Goal: Find specific page/section: Find specific page/section

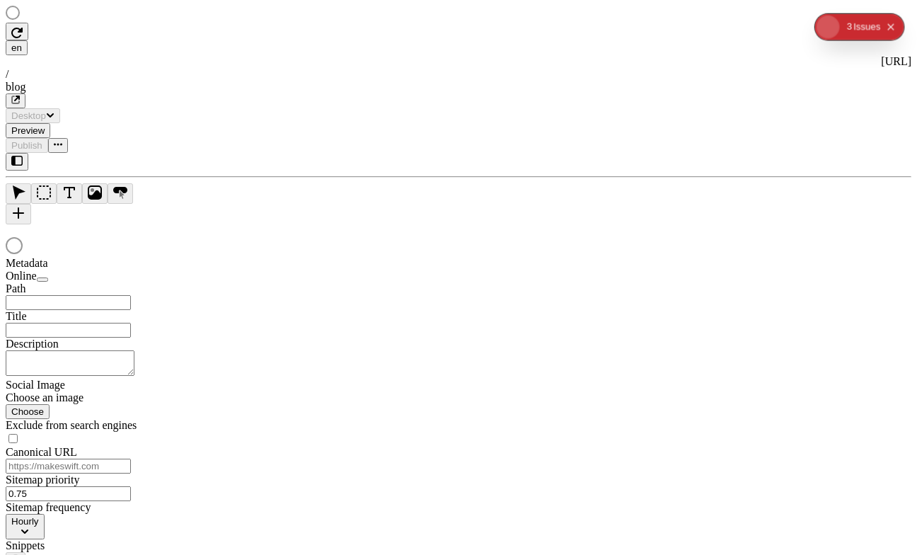
type input "/blog"
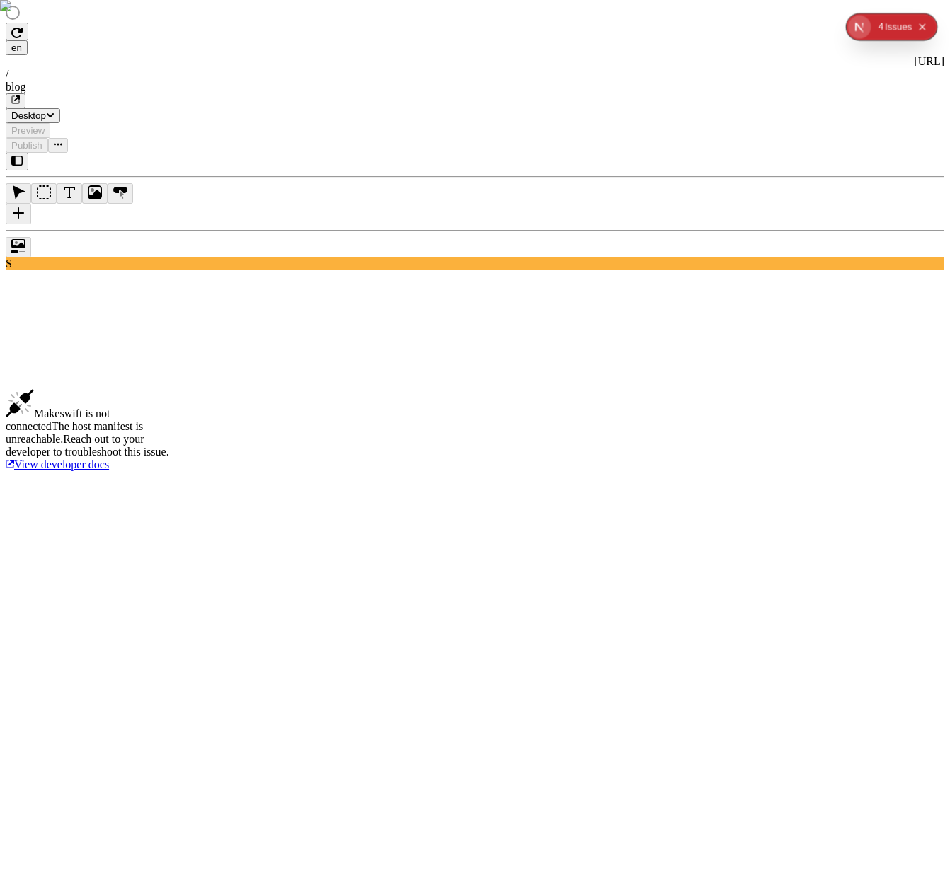
click at [90, 23] on div at bounding box center [91, 14] width 170 height 17
click at [76, 23] on div at bounding box center [91, 14] width 170 height 17
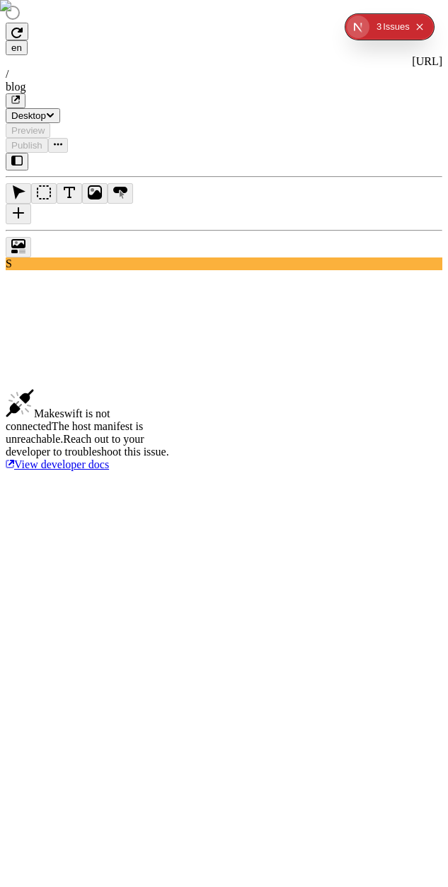
click at [75, 23] on div at bounding box center [91, 14] width 170 height 17
click at [23, 156] on icon "button" at bounding box center [16, 161] width 11 height 10
click at [13, 156] on icon "button" at bounding box center [16, 161] width 11 height 10
click at [175, 389] on div "Makeswift is not connected The host manifest is unreachable. Reach out to your …" at bounding box center [91, 430] width 170 height 82
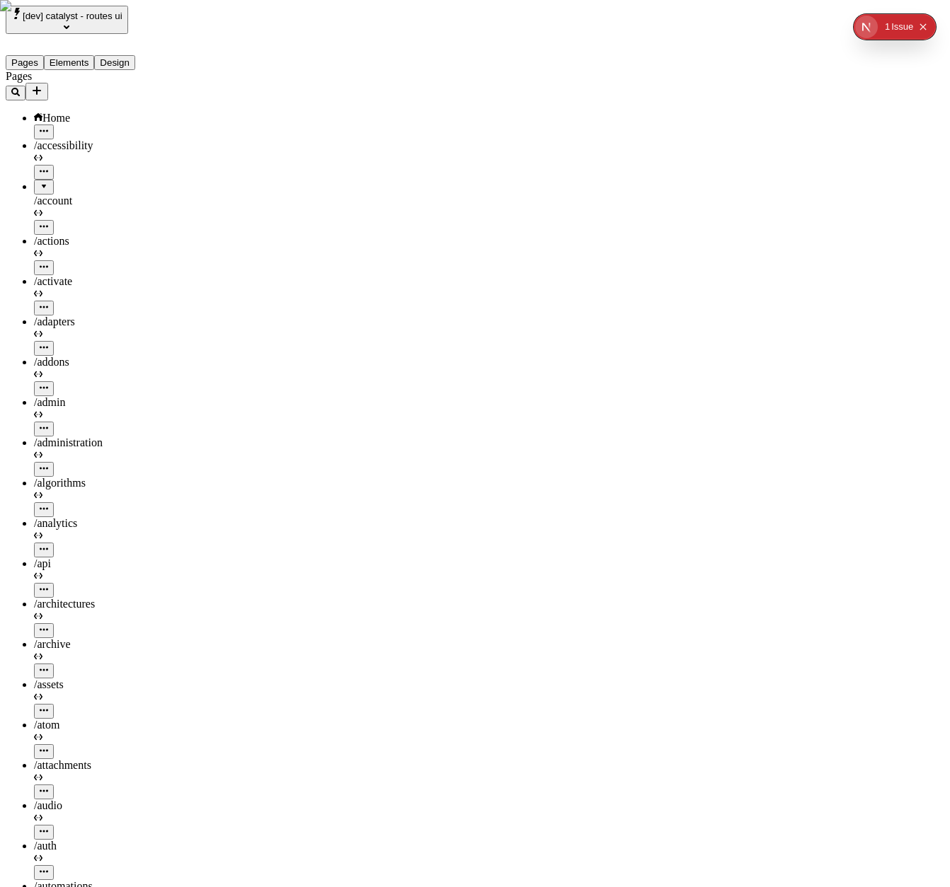
click at [122, 21] on span "[dev] catalyst - routes ui" at bounding box center [73, 16] width 100 height 11
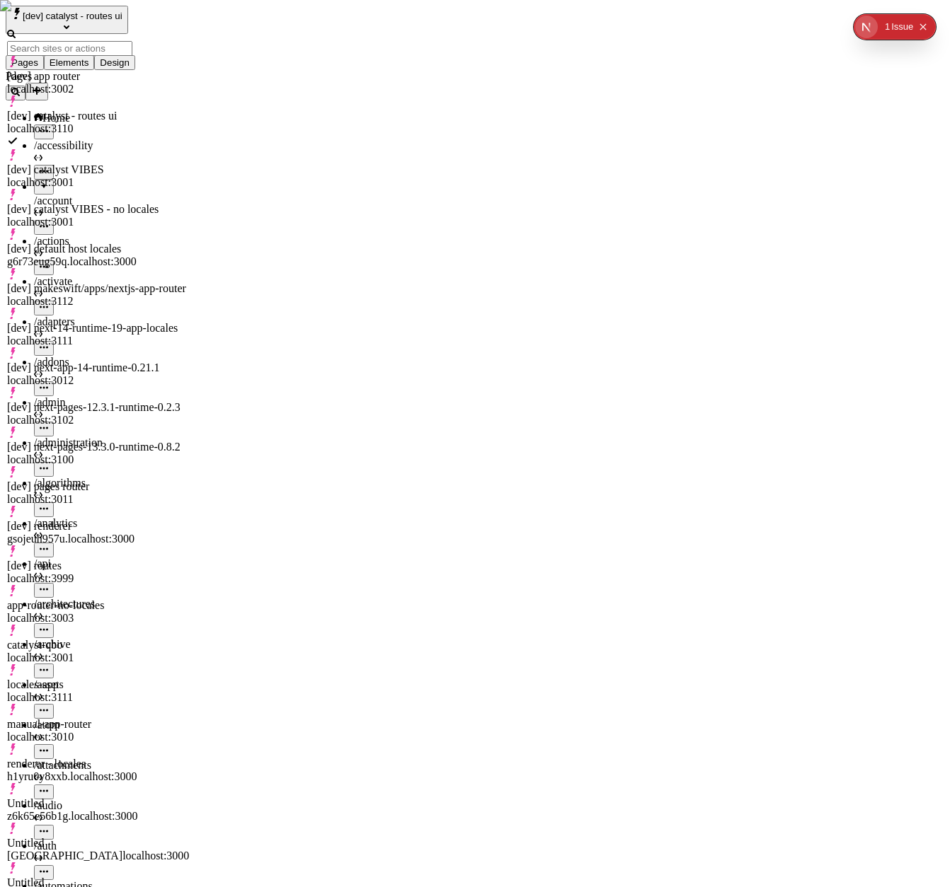
click at [139, 560] on div "[dev] routes localhost:3999" at bounding box center [98, 572] width 182 height 25
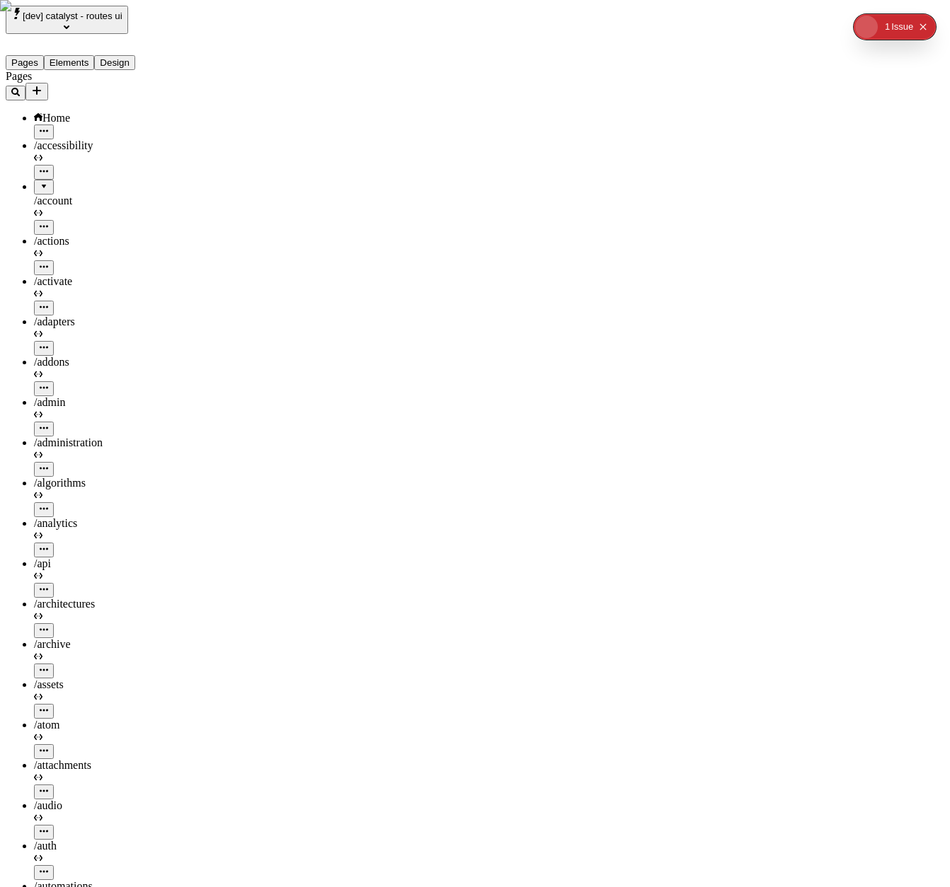
click at [109, 18] on span "[dev] catalyst - routes ui" at bounding box center [73, 16] width 100 height 11
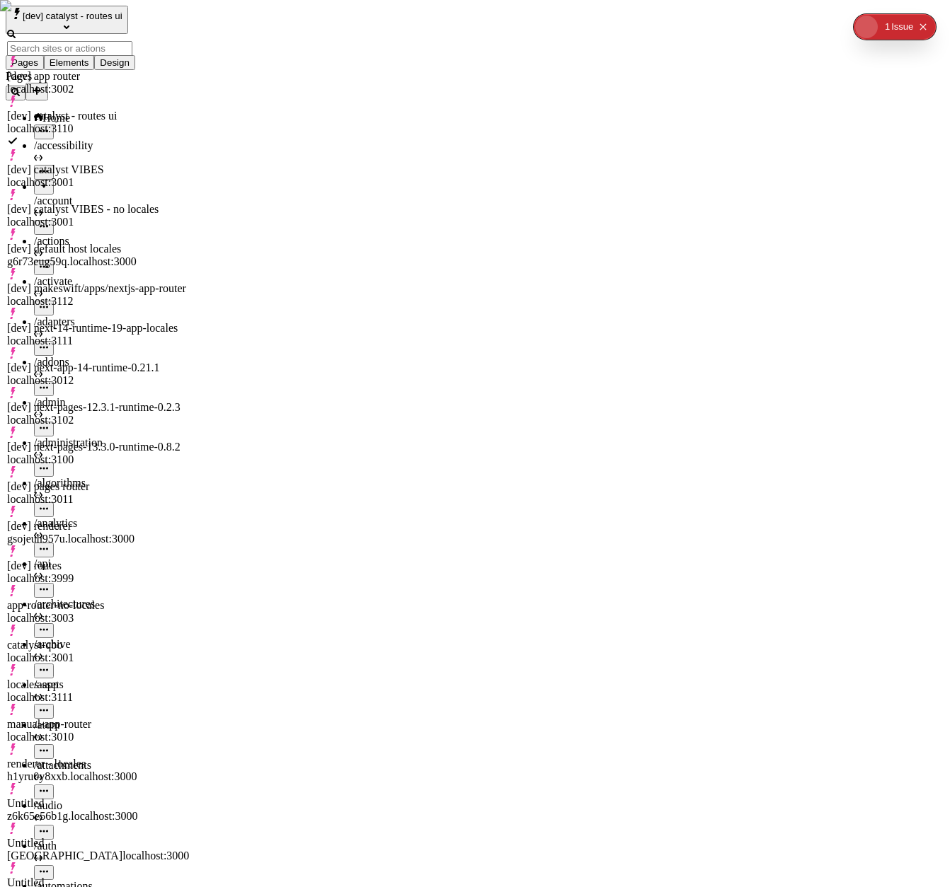
click at [147, 520] on div "[dev] renderer gsojeuh957u.localhost:3000" at bounding box center [98, 532] width 182 height 25
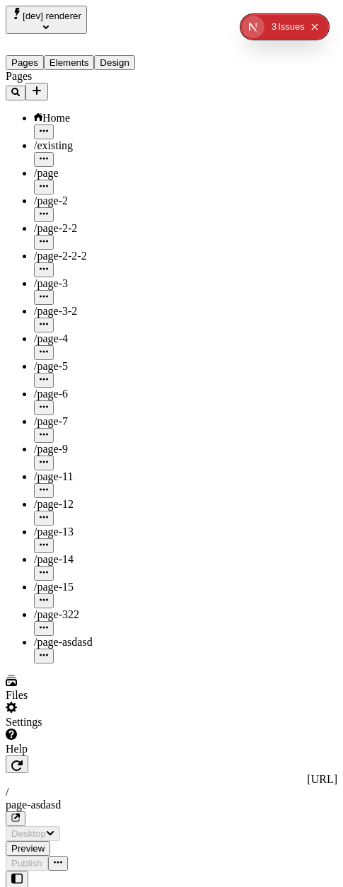
type input "/page-asdasd"
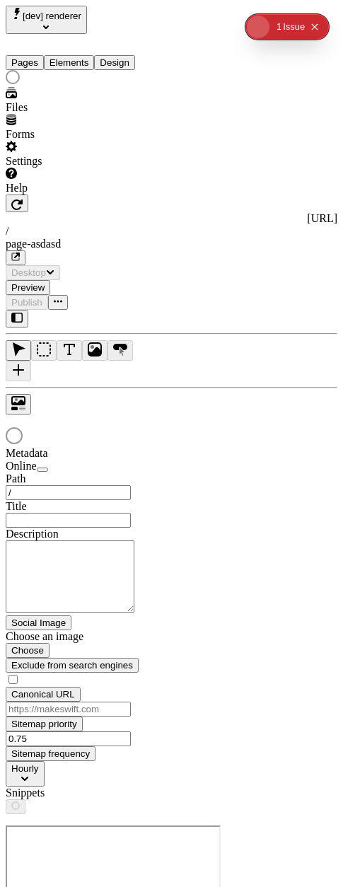
type input "/page-asdasd"
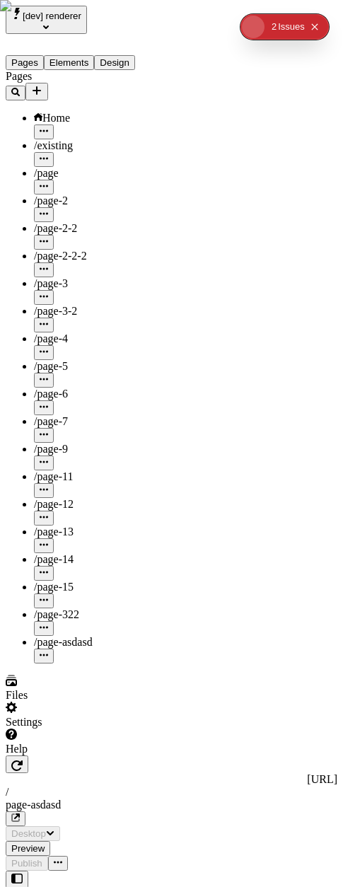
type input "/page-asdasd"
